Goal: Find contact information

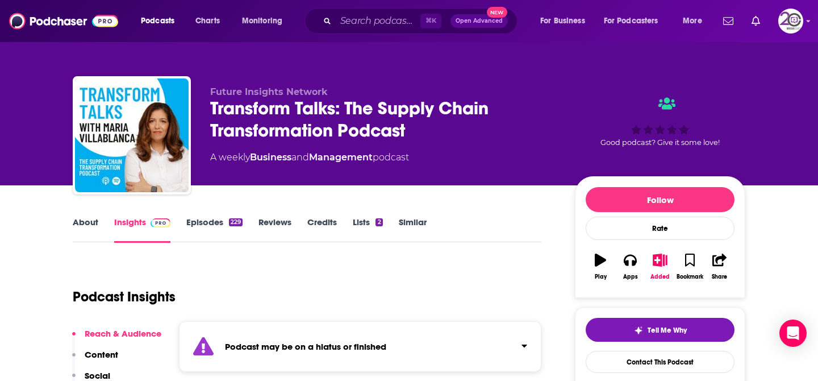
click at [209, 226] on link "Episodes 229" at bounding box center [214, 230] width 56 height 26
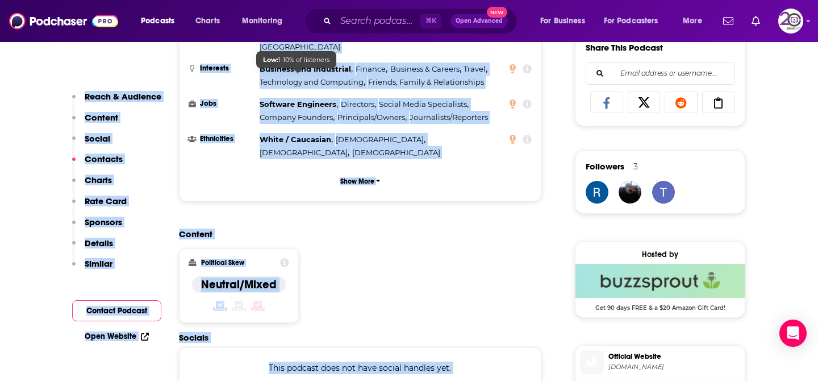
scroll to position [1033, 0]
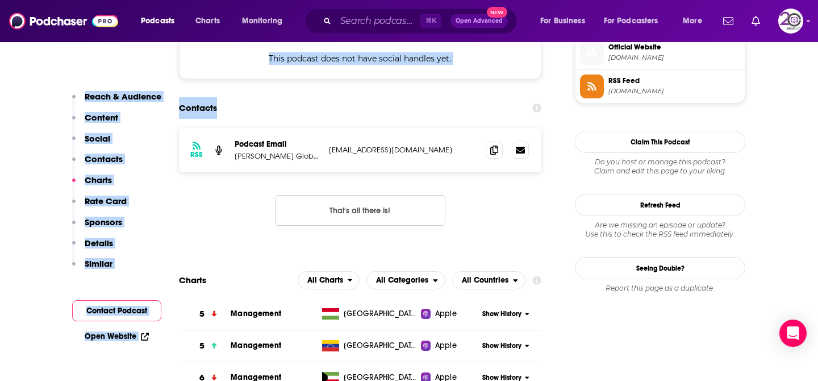
drag, startPoint x: 274, startPoint y: 252, endPoint x: 334, endPoint y: 45, distance: 215.5
click at [334, 97] on div "Contacts" at bounding box center [360, 108] width 363 height 22
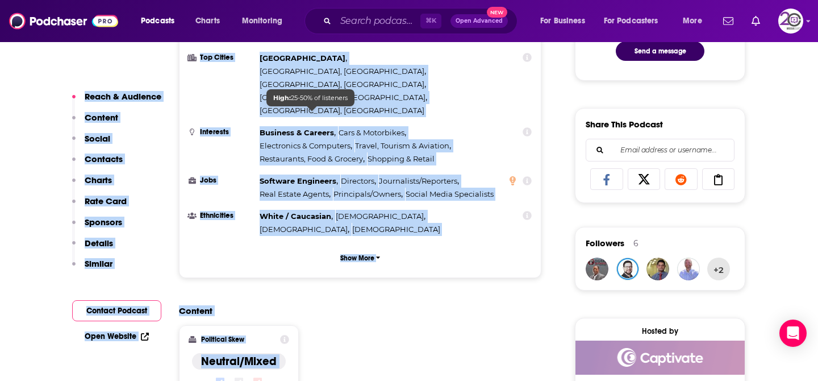
scroll to position [822, 0]
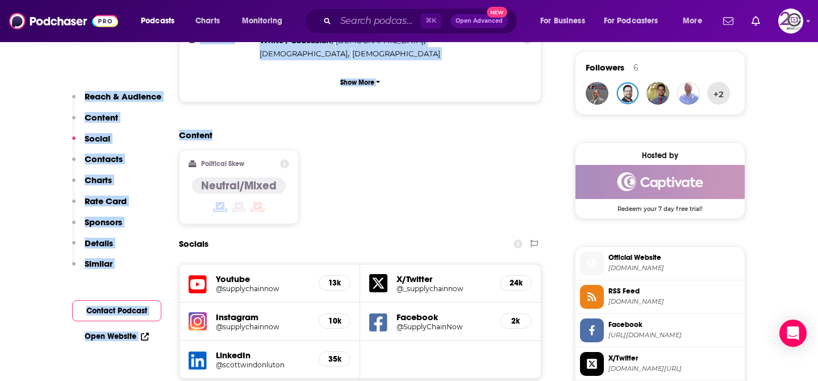
drag, startPoint x: 309, startPoint y: 405, endPoint x: 343, endPoint y: 84, distance: 323.5
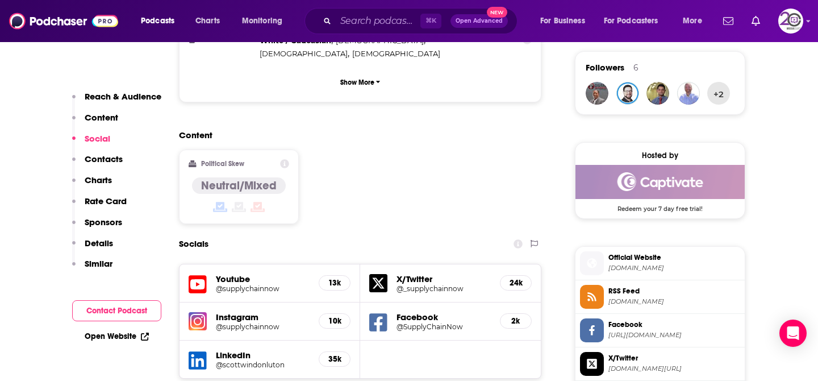
click at [373, 130] on div "Content Political Skew Neutral/Mixed" at bounding box center [360, 181] width 363 height 103
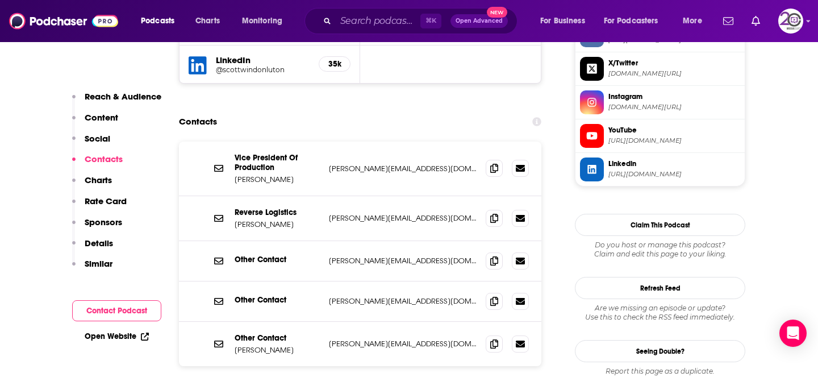
scroll to position [1118, 0]
click at [495, 251] on span at bounding box center [494, 259] width 17 height 17
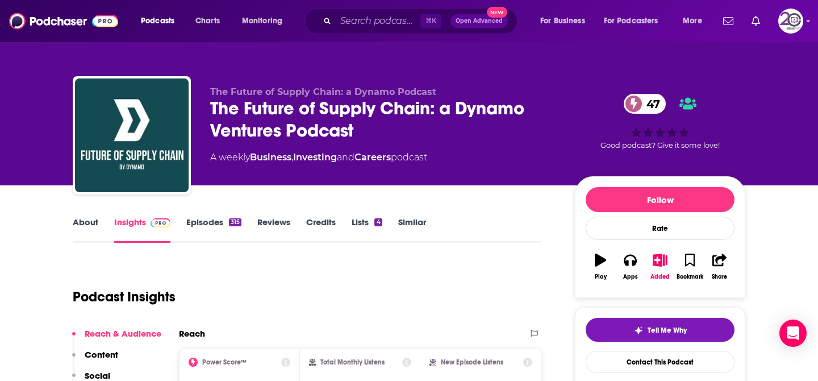
click at [347, 296] on div "Podcast Insights" at bounding box center [303, 290] width 460 height 58
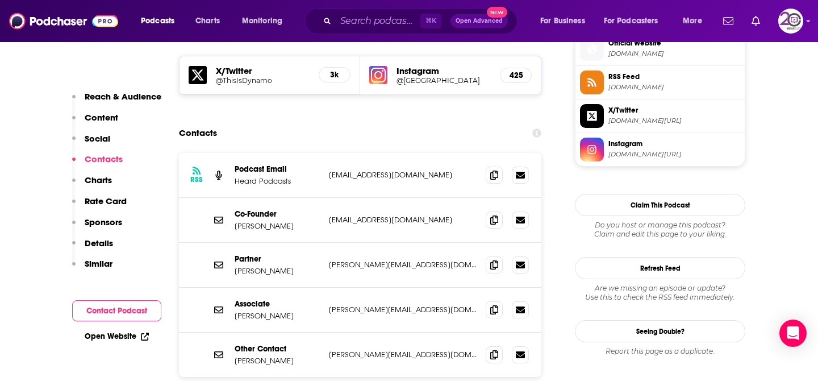
scroll to position [1046, 0]
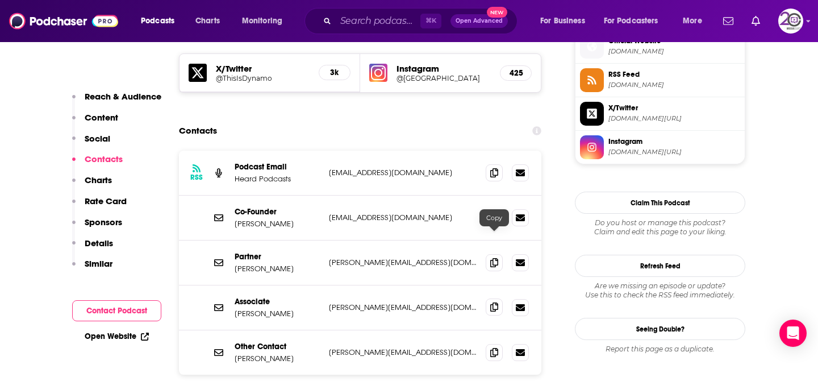
click at [493, 302] on icon at bounding box center [494, 306] width 8 height 9
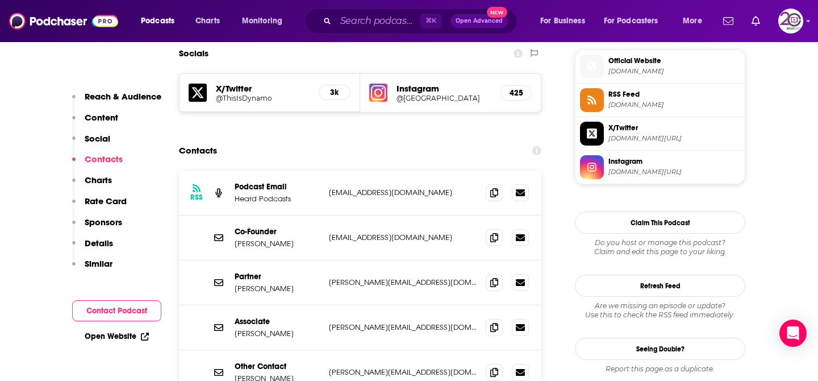
scroll to position [1023, 0]
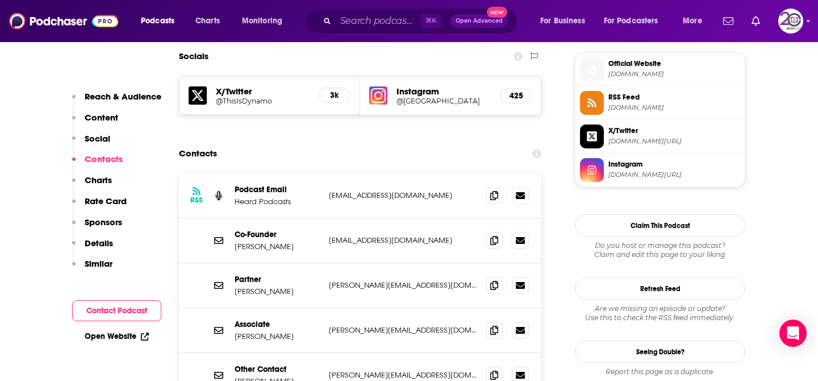
drag, startPoint x: 296, startPoint y: 266, endPoint x: 230, endPoint y: 268, distance: 65.4
click at [230, 308] on div "Associate Madelyn O'farrell madelyn@dynamo.vc madelyn@dynamo.vc" at bounding box center [360, 330] width 363 height 45
copy p "Madelyn O'farrell"
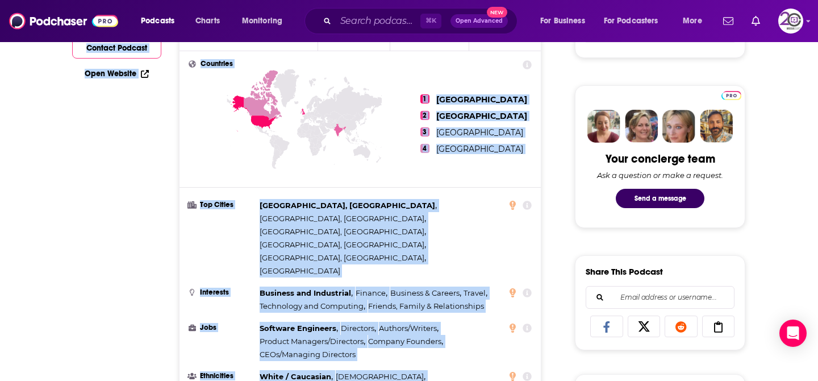
scroll to position [0, 0]
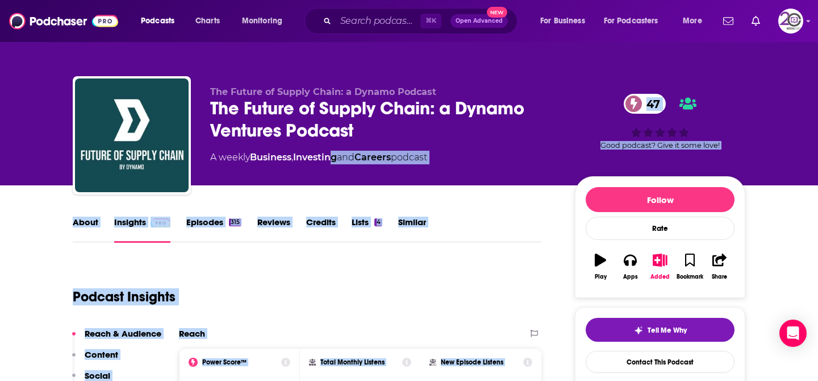
drag, startPoint x: 356, startPoint y: 90, endPoint x: 329, endPoint y: 159, distance: 74.5
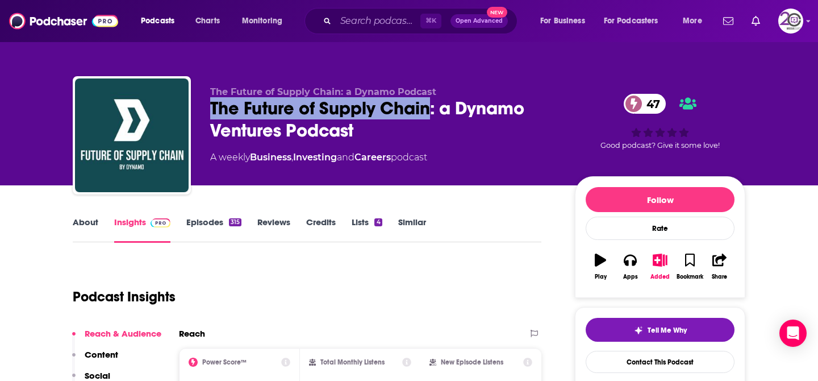
drag, startPoint x: 434, startPoint y: 107, endPoint x: 207, endPoint y: 112, distance: 226.8
click at [207, 112] on div "The Future of Supply Chain: a Dynamo Podcast The Future of Supply Chain: a Dyna…" at bounding box center [409, 137] width 673 height 123
copy h2 "The Future of Supply Chain"
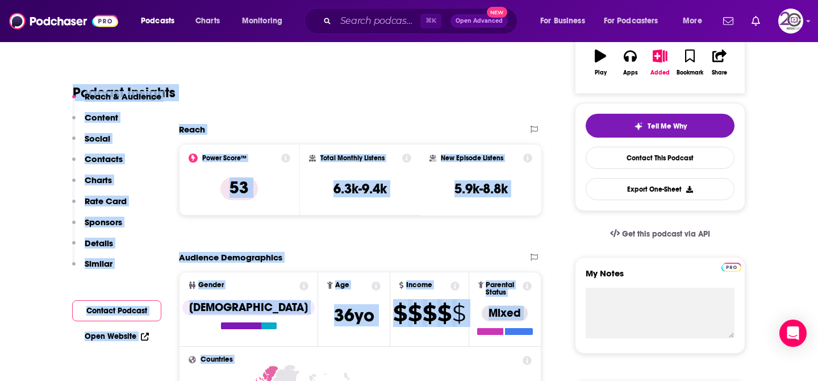
scroll to position [346, 0]
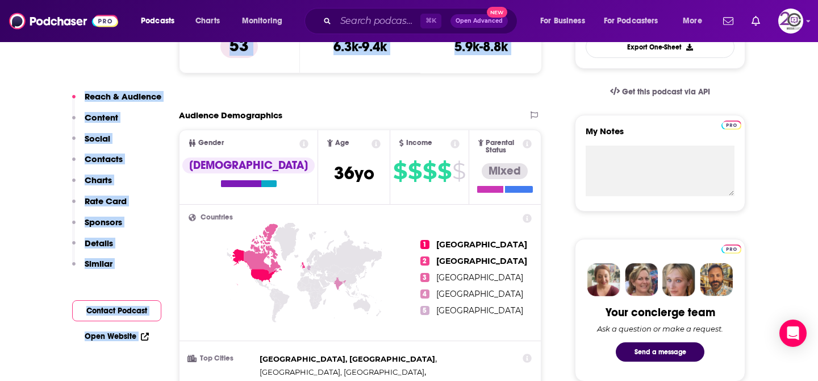
drag, startPoint x: 318, startPoint y: 276, endPoint x: 377, endPoint y: 84, distance: 201.5
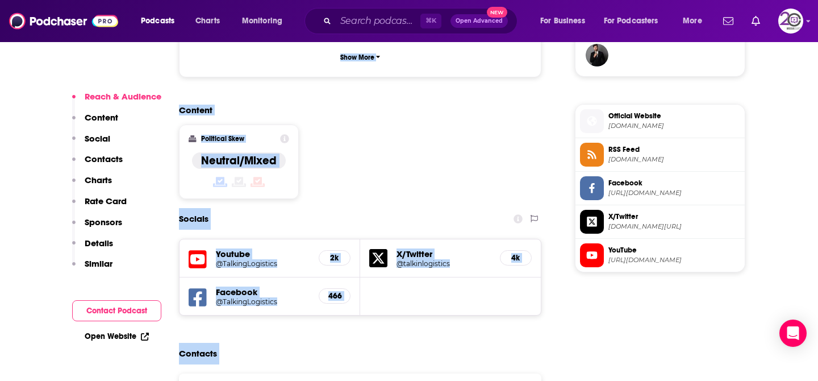
scroll to position [976, 0]
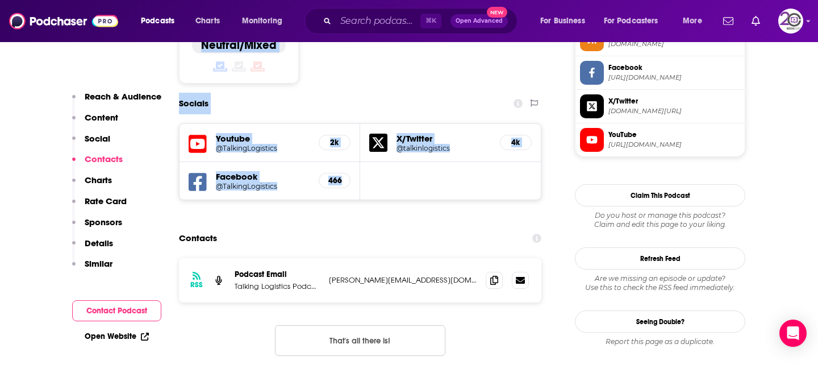
drag, startPoint x: 336, startPoint y: 107, endPoint x: 334, endPoint y: 122, distance: 14.3
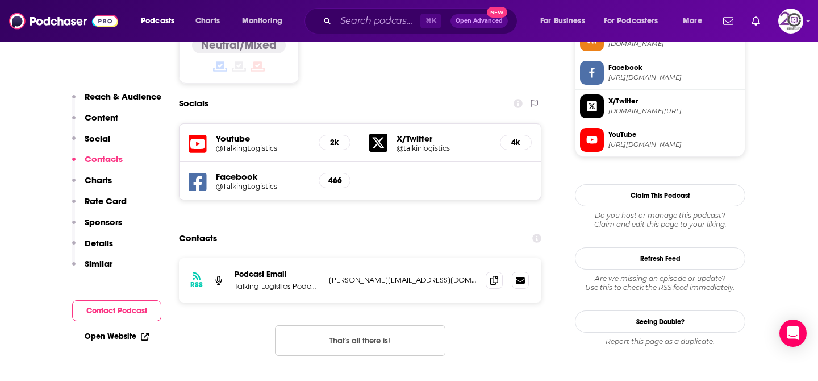
click at [453, 275] on p "adrian@adelantescm.com" at bounding box center [403, 280] width 148 height 10
click at [490, 275] on icon at bounding box center [494, 279] width 8 height 9
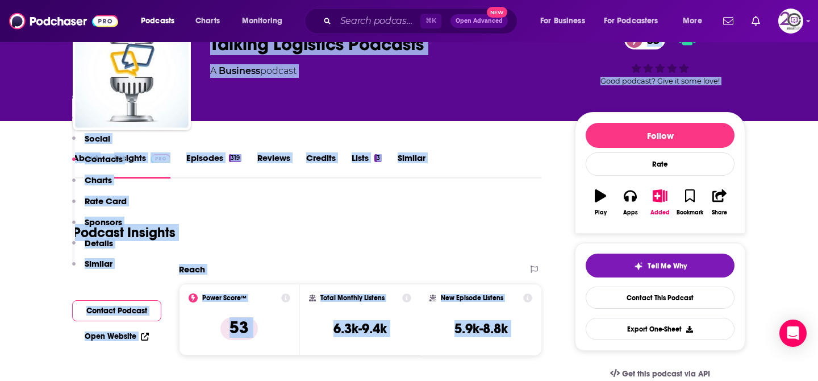
scroll to position [20, 0]
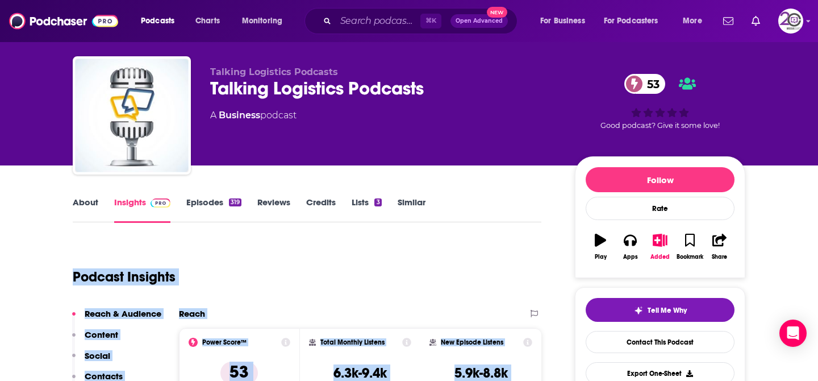
drag, startPoint x: 345, startPoint y: 170, endPoint x: 168, endPoint y: 244, distance: 191.9
click at [73, 202] on link "About" at bounding box center [86, 210] width 26 height 26
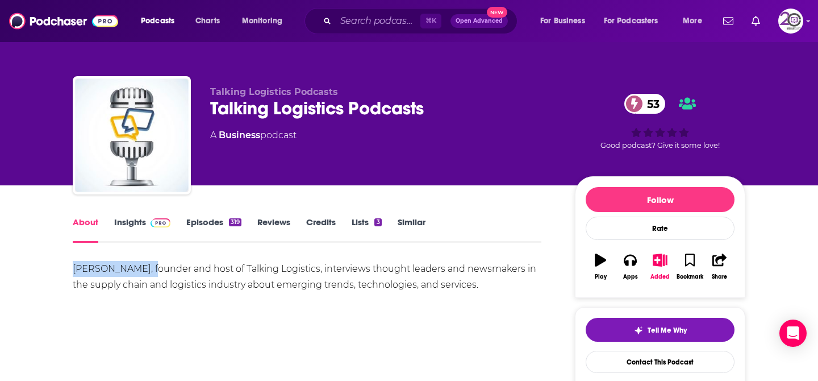
drag, startPoint x: 148, startPoint y: 271, endPoint x: 72, endPoint y: 271, distance: 76.7
copy div "Adrian Gonzalez,"
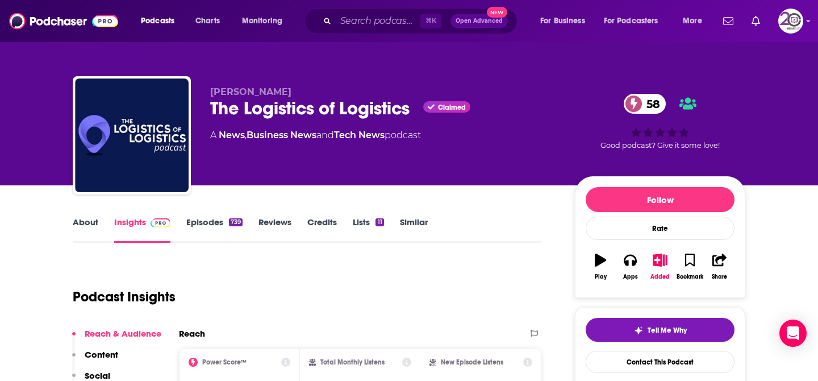
click at [88, 231] on link "About" at bounding box center [86, 230] width 26 height 26
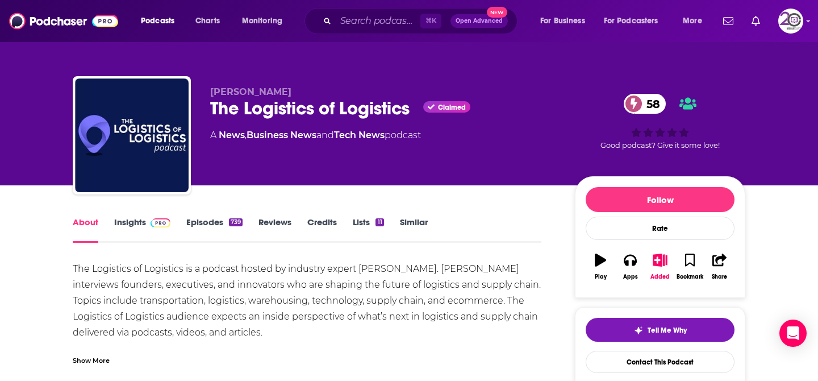
click at [153, 231] on link "Insights" at bounding box center [142, 230] width 56 height 26
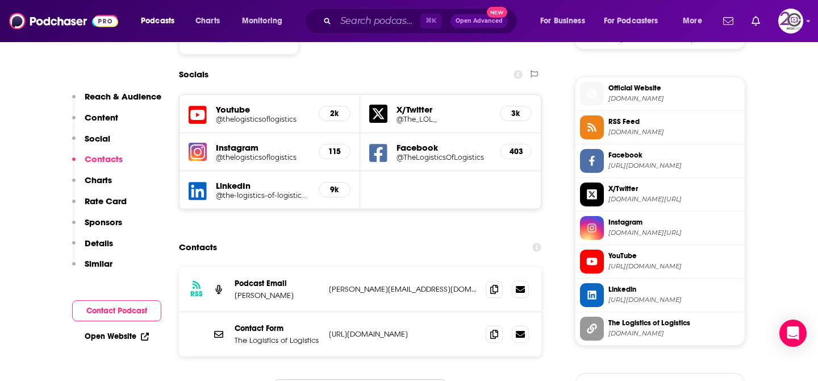
scroll to position [1000, 0]
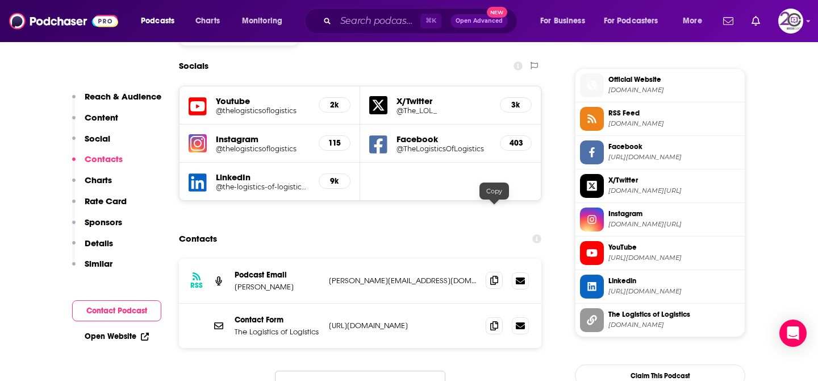
click at [498, 276] on icon at bounding box center [494, 280] width 8 height 9
